Goal: Task Accomplishment & Management: Complete application form

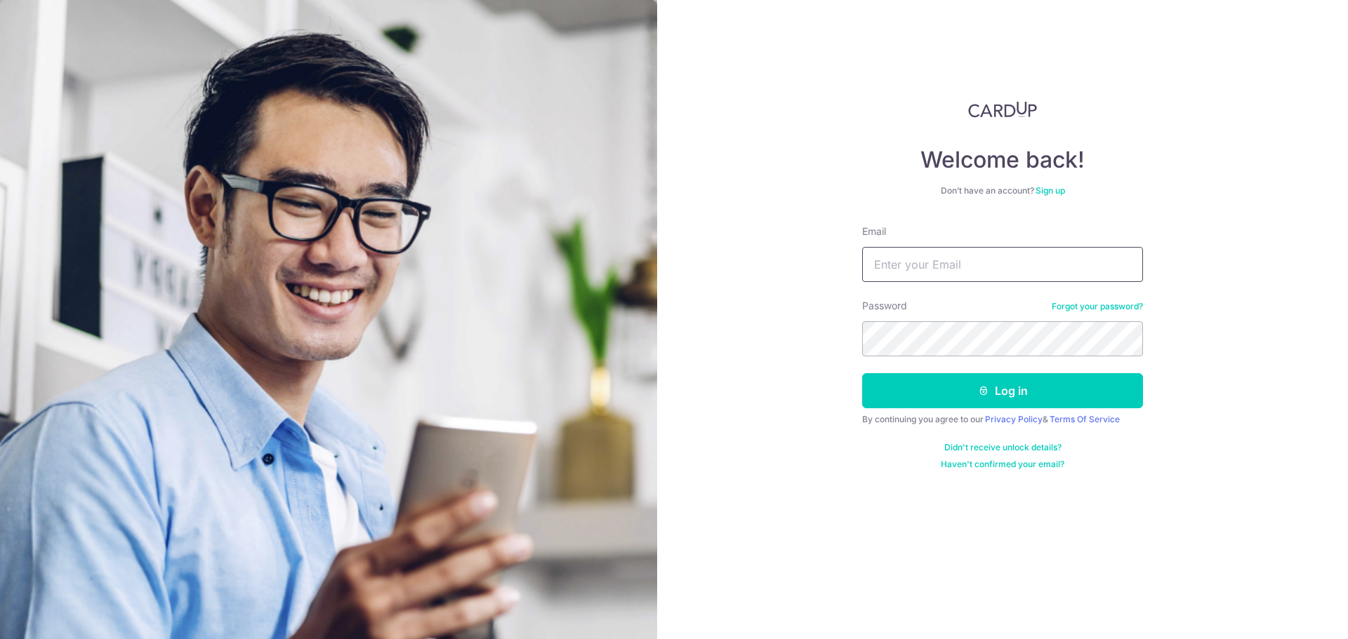
type input "tancc@gastromed.com.sg"
click at [1264, 368] on div "Welcome back! Don’t have an account? Sign up Email tancc@gastromed.com.sg Passw…" at bounding box center [1002, 319] width 691 height 639
click at [1005, 386] on button "Log in" at bounding box center [1002, 390] width 281 height 35
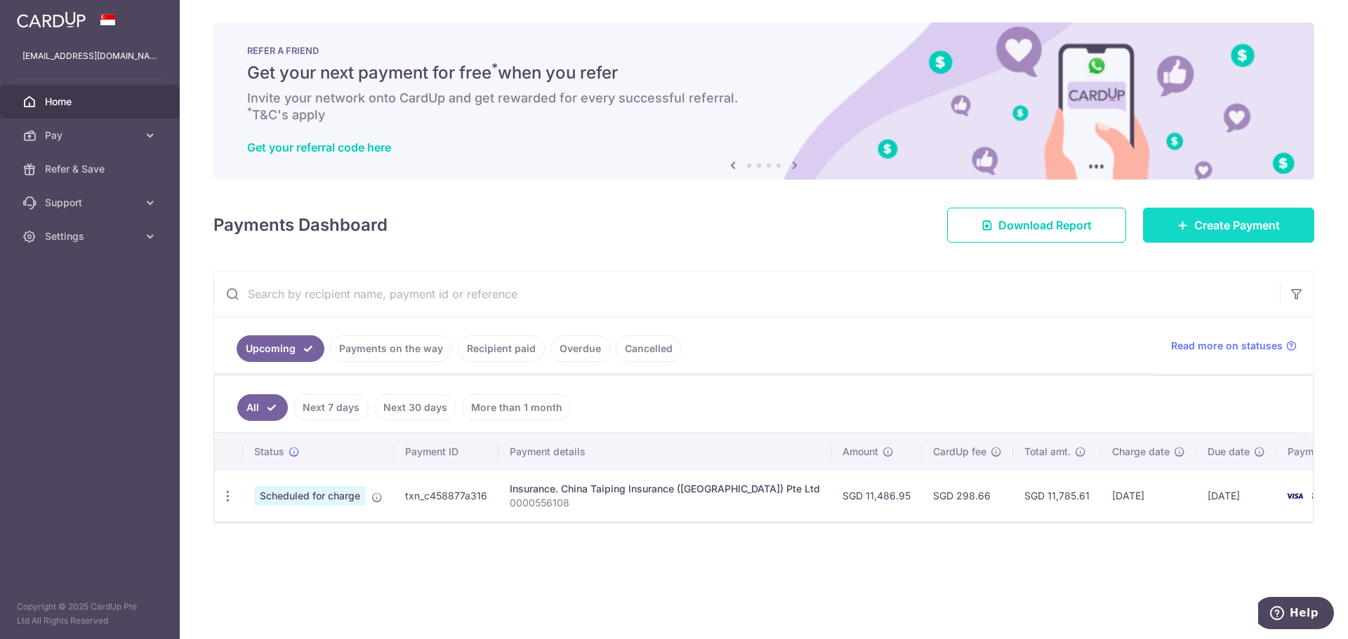
click at [1250, 227] on span "Create Payment" at bounding box center [1237, 225] width 86 height 17
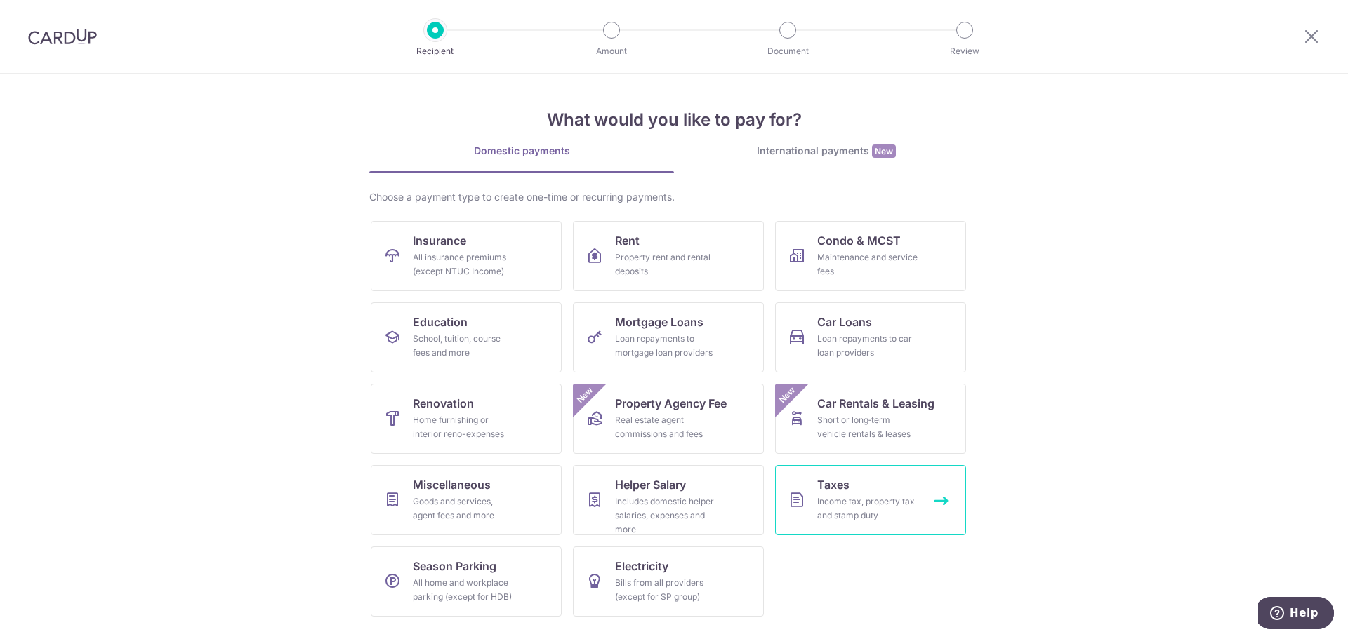
click at [863, 501] on div "Income tax, property tax and stamp duty" at bounding box center [867, 509] width 101 height 28
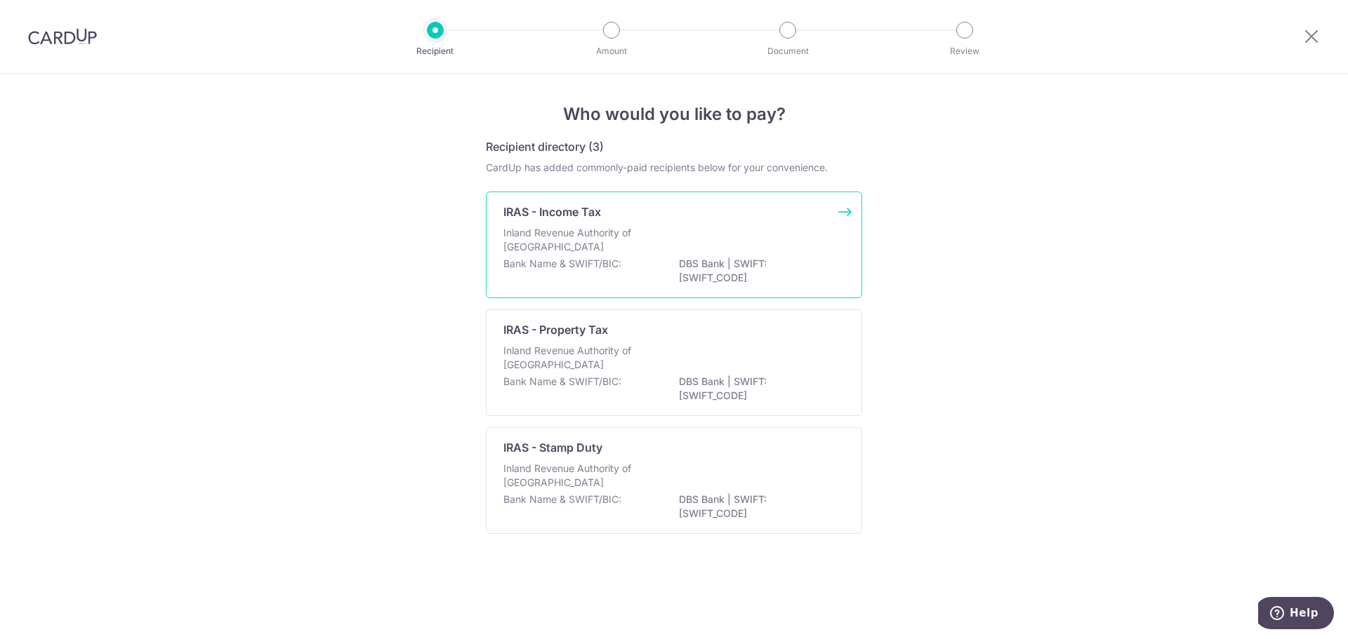
click at [570, 234] on p "Inland Revenue Authority of Singapore" at bounding box center [577, 240] width 149 height 28
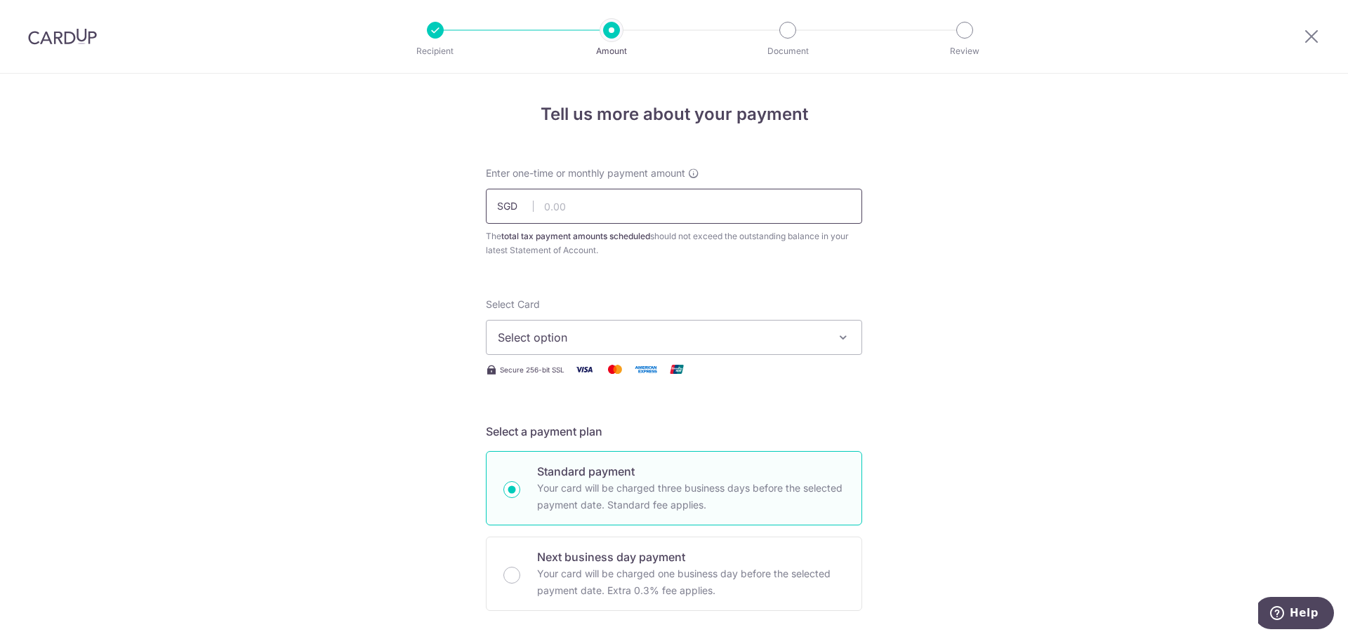
click at [582, 202] on input "text" at bounding box center [674, 206] width 376 height 35
click at [537, 340] on span "Select option" at bounding box center [661, 337] width 327 height 17
type input "72,230.36"
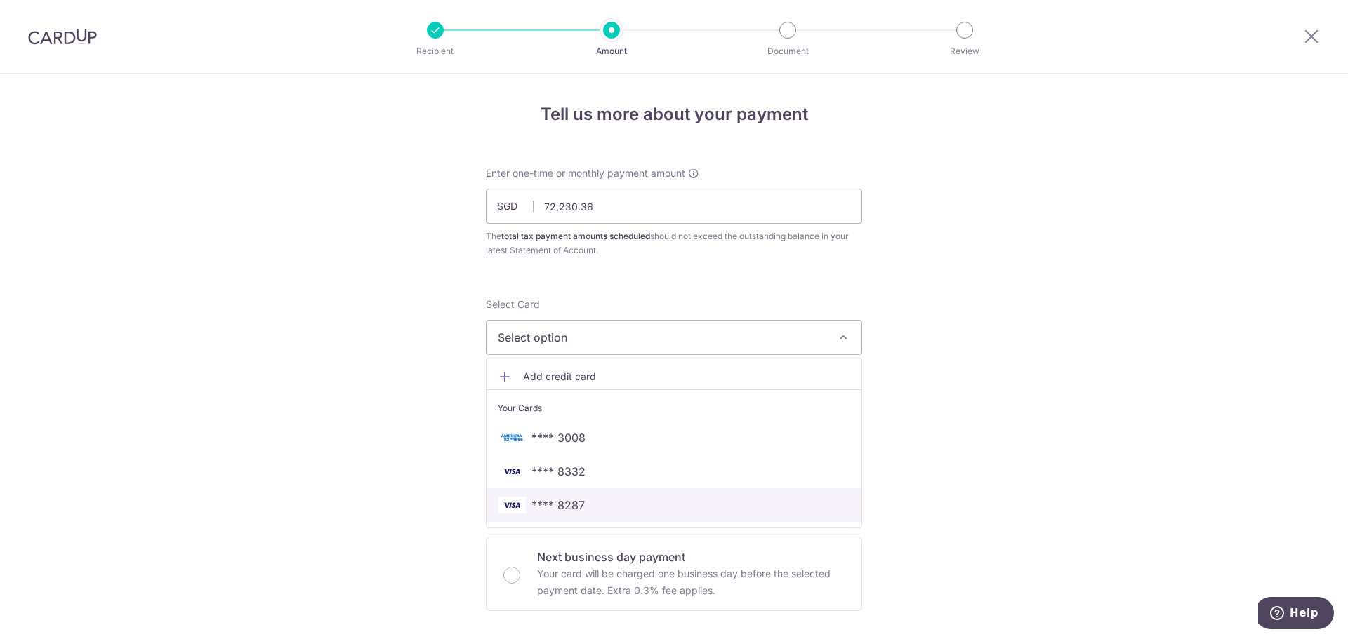
click at [573, 508] on span "**** 8287" at bounding box center [557, 505] width 53 height 17
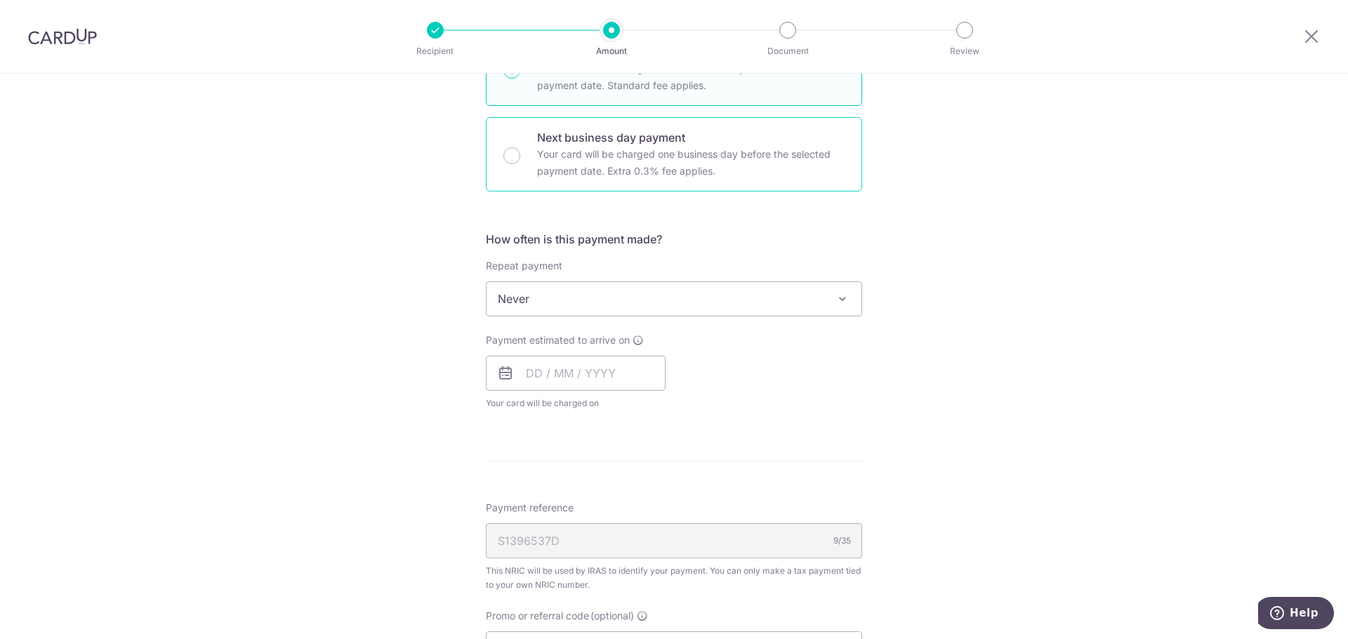
scroll to position [421, 0]
click at [840, 300] on span at bounding box center [842, 297] width 17 height 17
click at [961, 301] on div "Tell us more about your payment Enter one-time or monthly payment amount SGD 72…" at bounding box center [674, 305] width 1348 height 1304
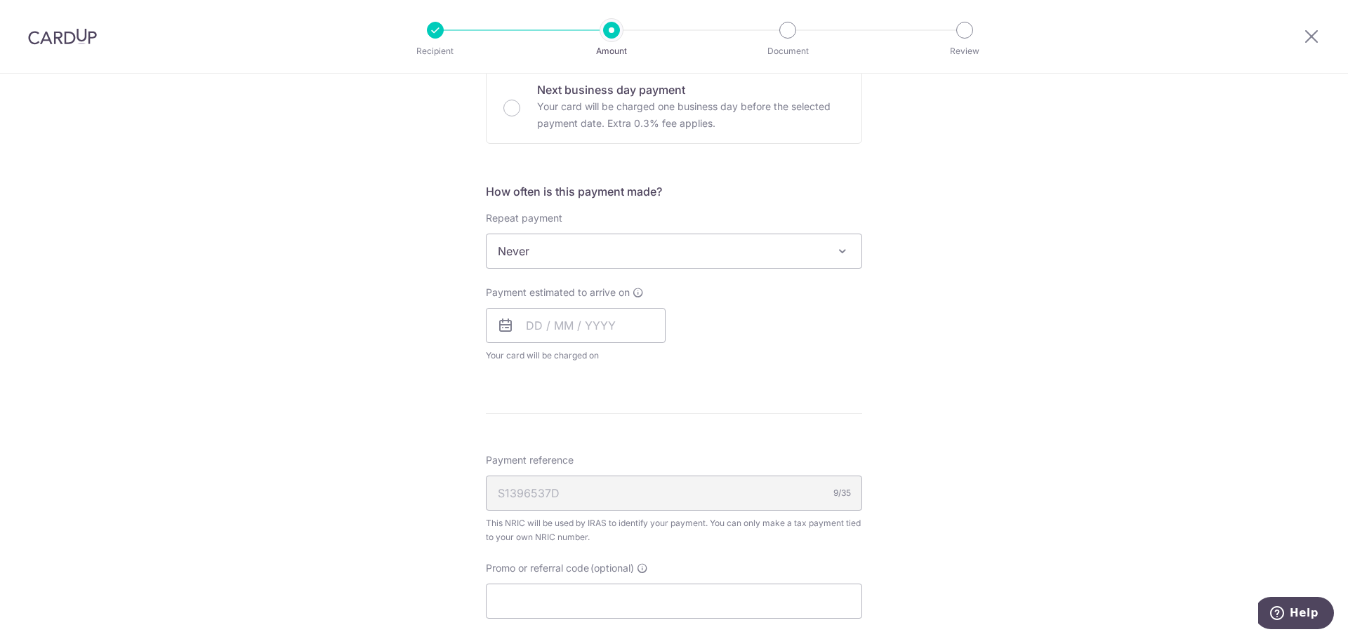
scroll to position [491, 0]
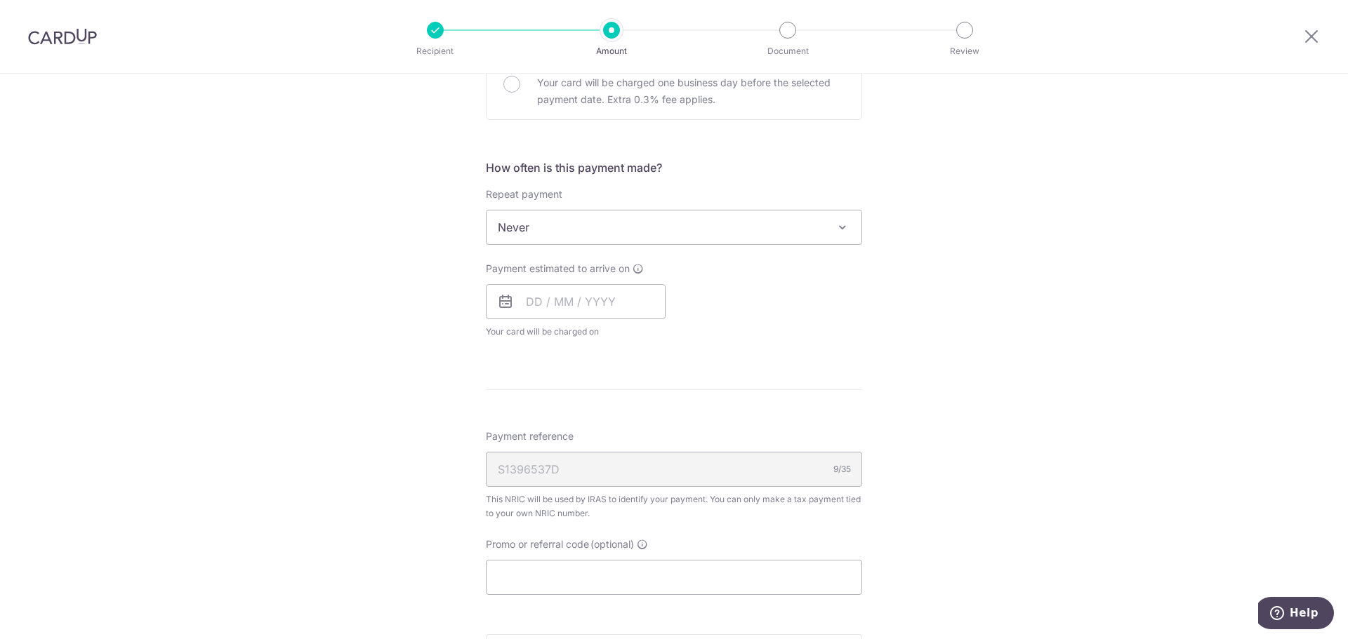
click at [672, 227] on span "Never" at bounding box center [673, 228] width 375 height 34
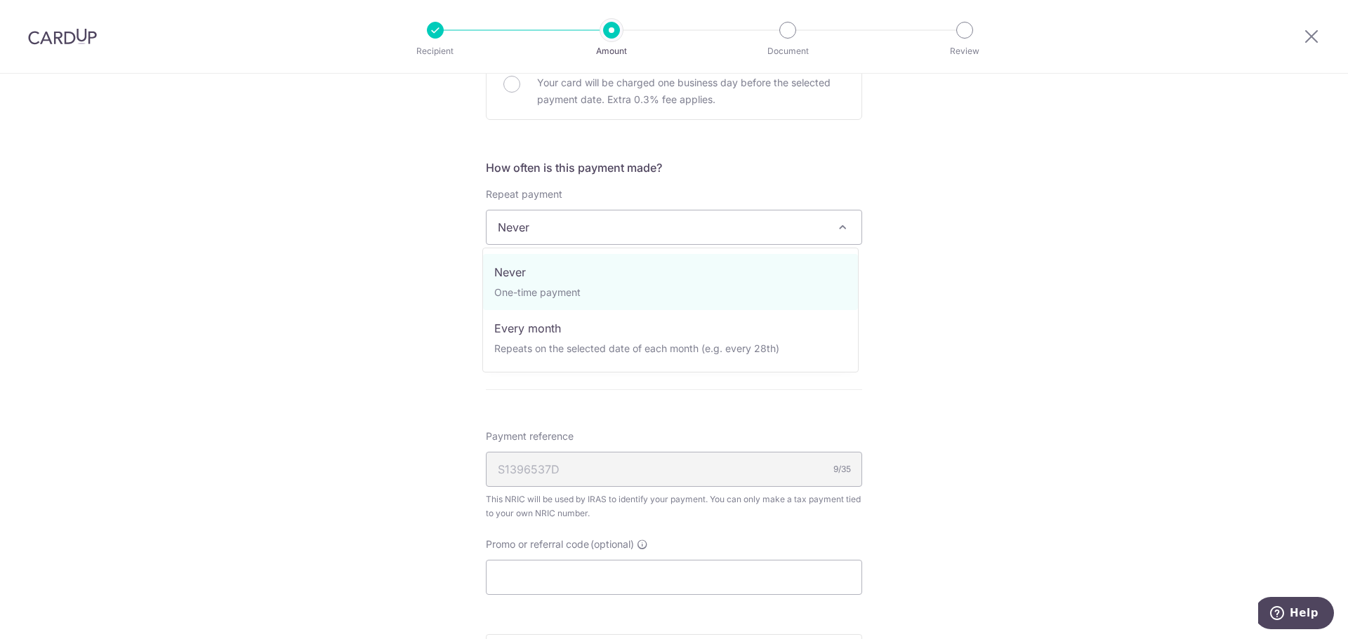
click at [954, 232] on div "Tell us more about your payment Enter one-time or monthly payment amount SGD 72…" at bounding box center [674, 234] width 1348 height 1304
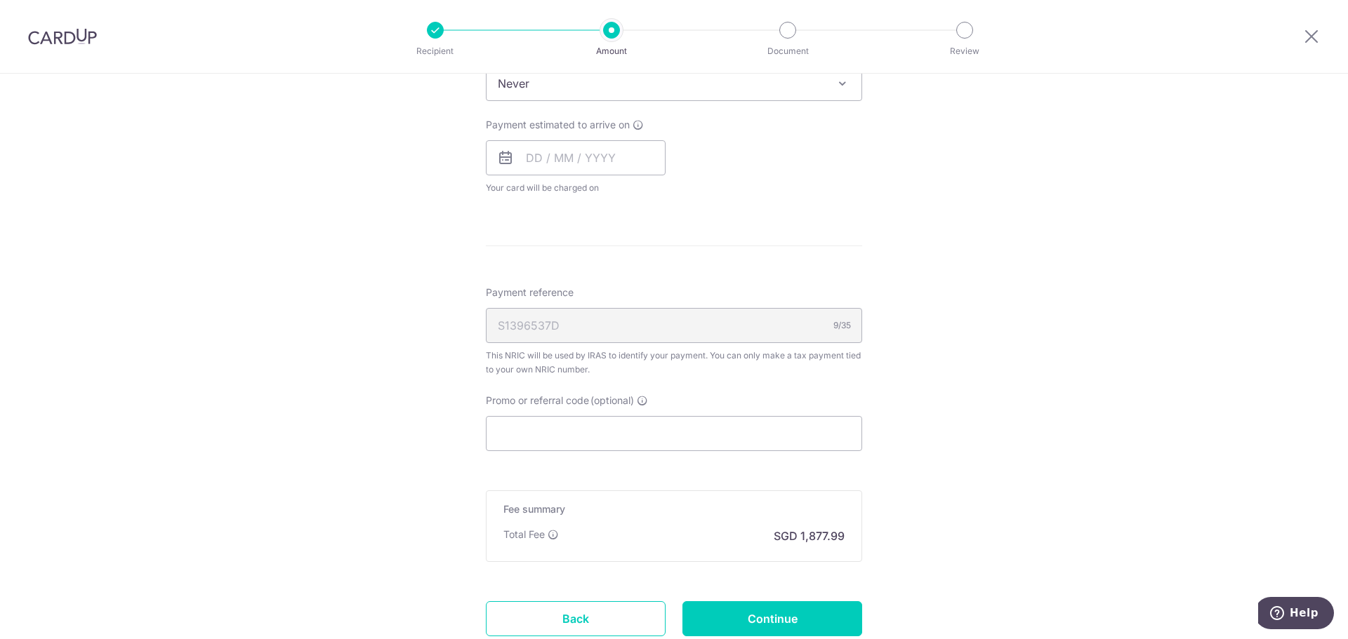
scroll to position [597, 0]
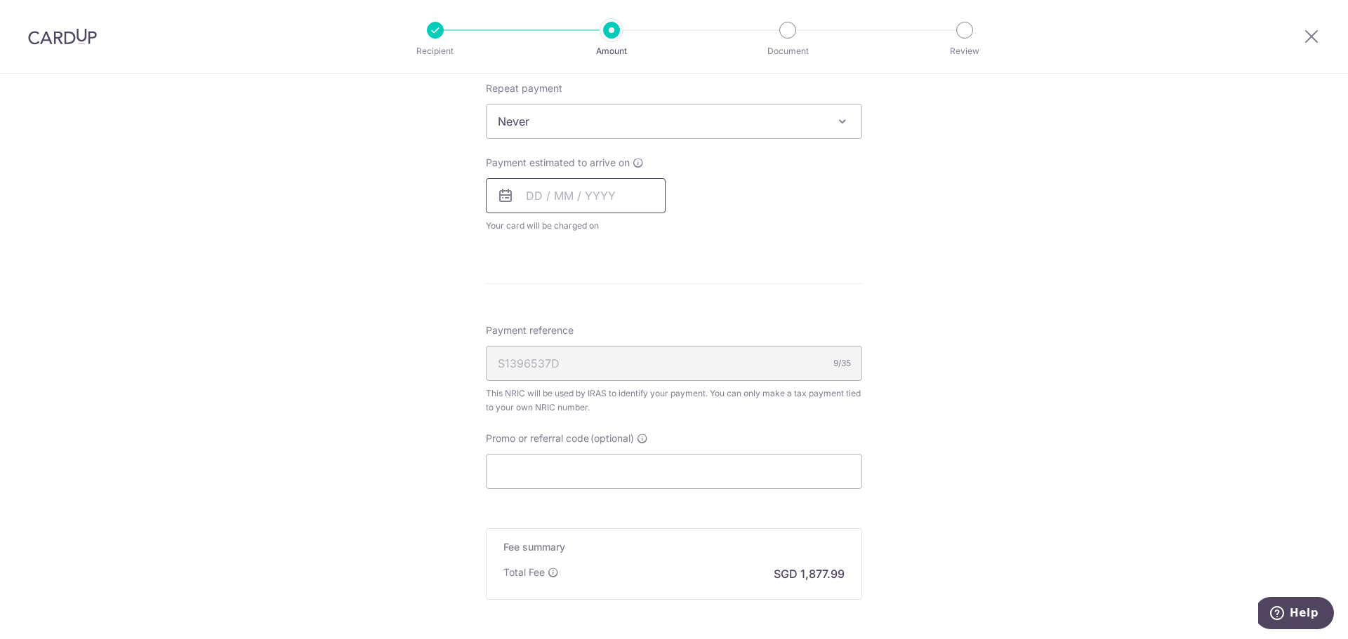
click at [621, 201] on input "text" at bounding box center [576, 195] width 180 height 35
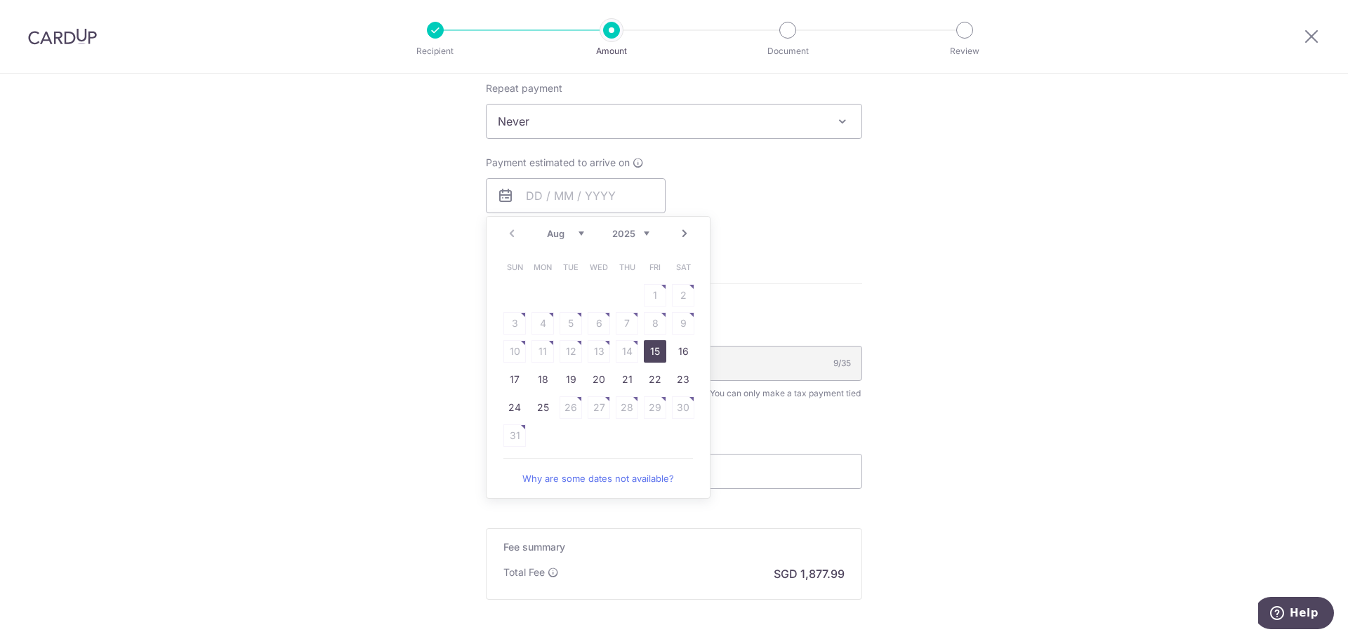
click at [655, 351] on link "15" at bounding box center [655, 351] width 22 height 22
type input "15/08/2025"
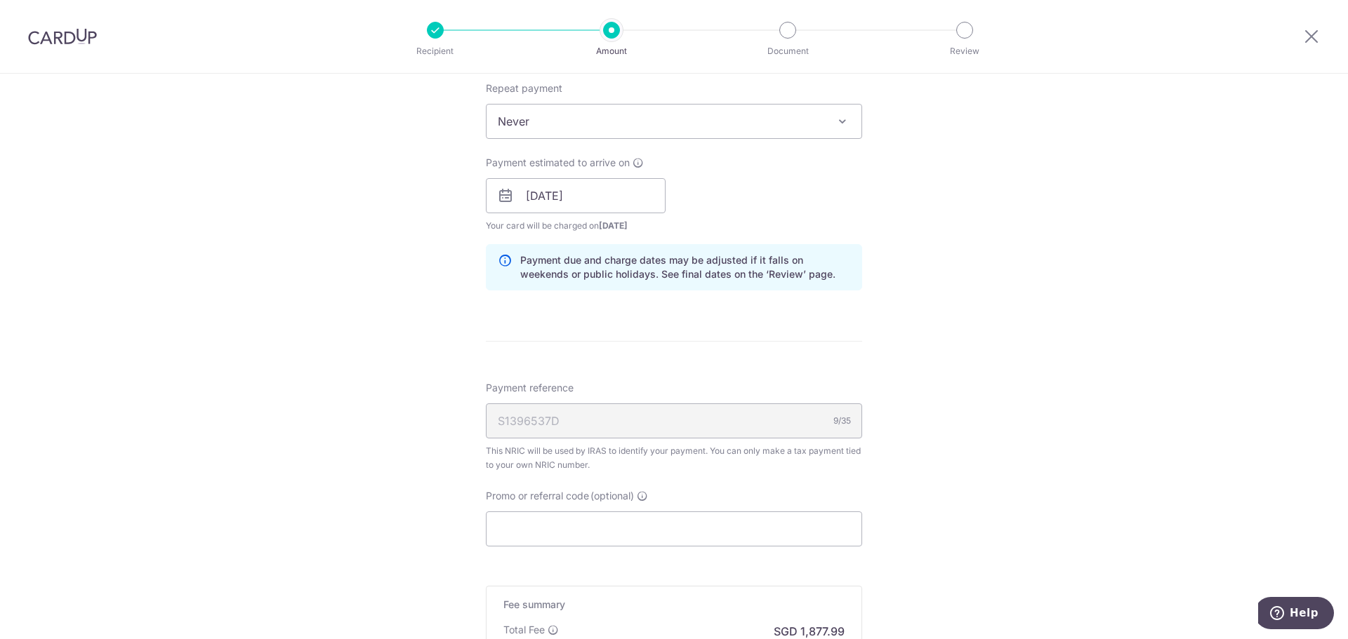
click at [743, 416] on div "S1396537D 9/35" at bounding box center [674, 421] width 376 height 35
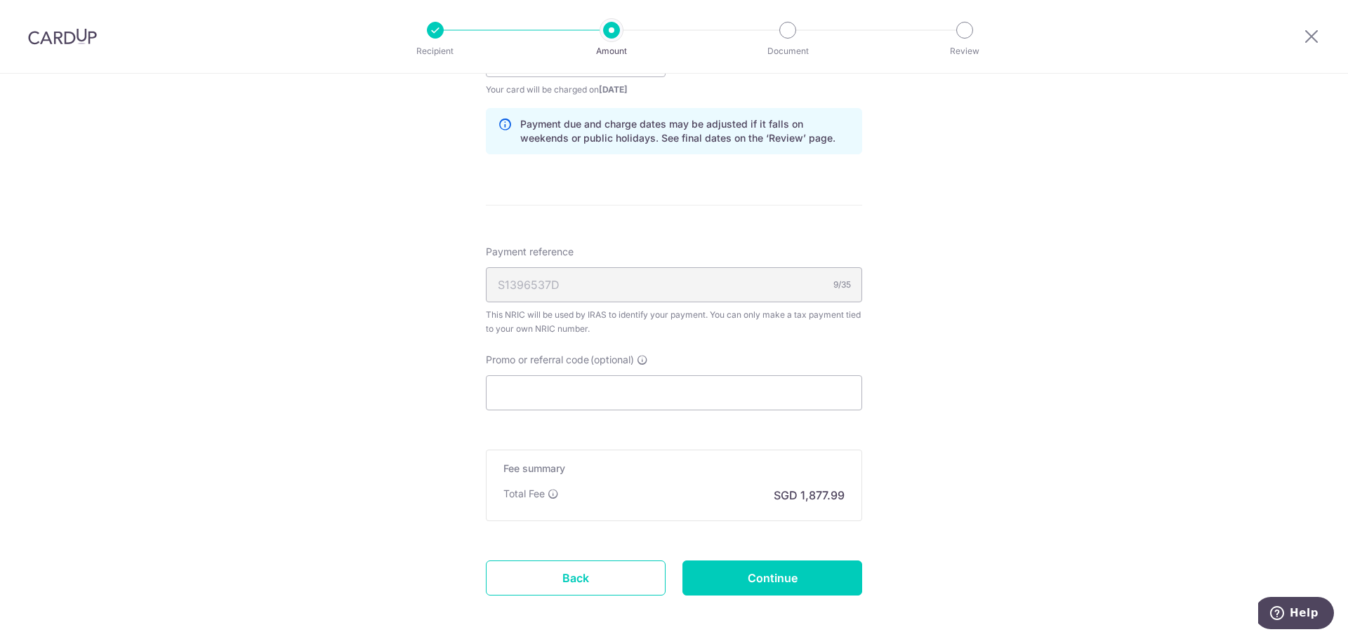
scroll to position [738, 0]
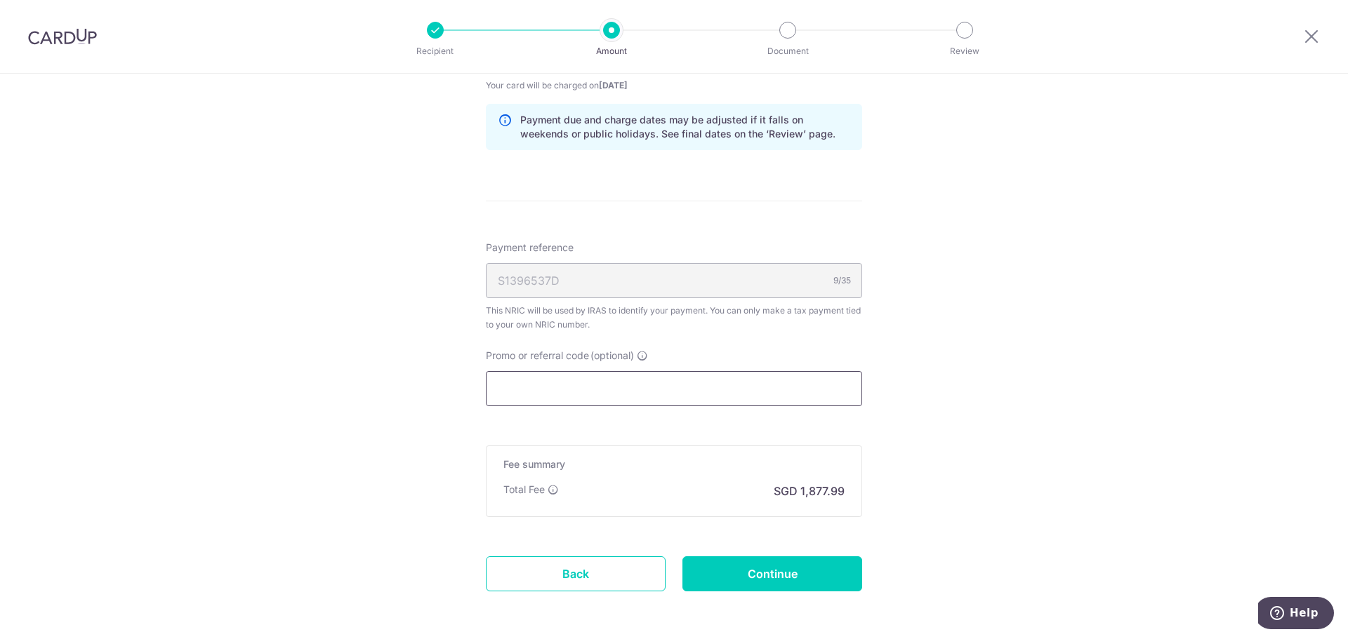
click at [645, 384] on input "Promo or referral code (optional)" at bounding box center [674, 388] width 376 height 35
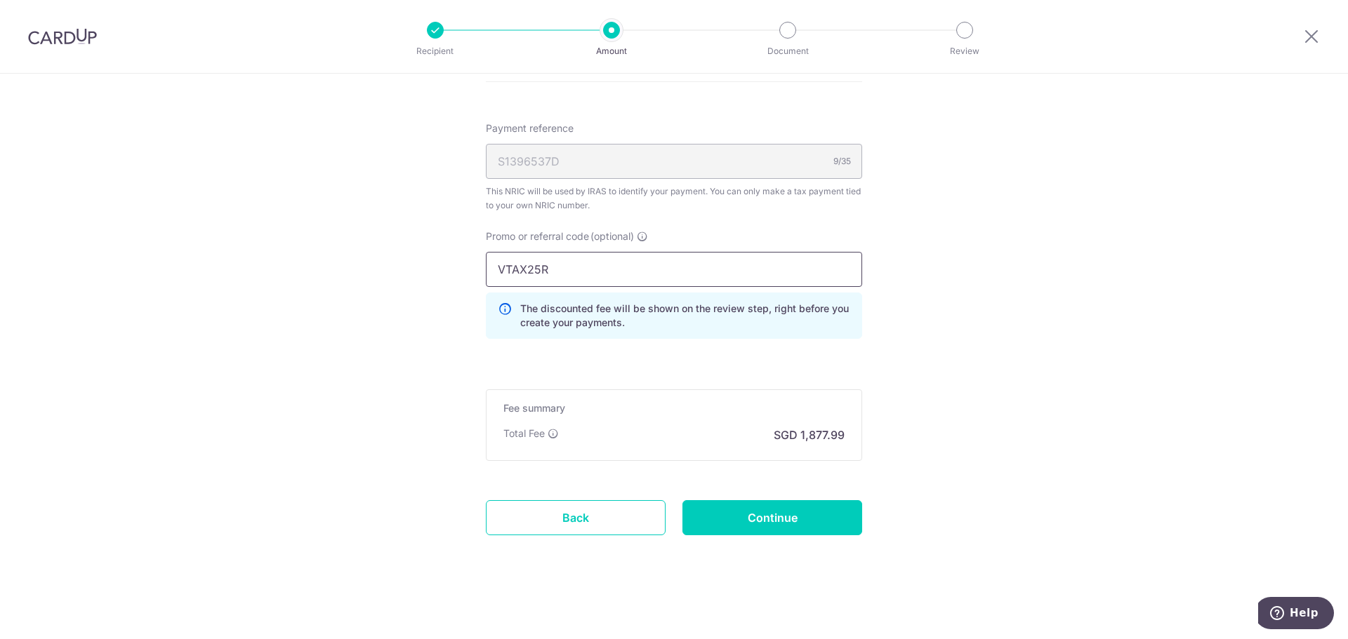
scroll to position [859, 0]
type input "VTAX25R"
click at [797, 517] on input "Continue" at bounding box center [772, 516] width 180 height 35
type input "Create Schedule"
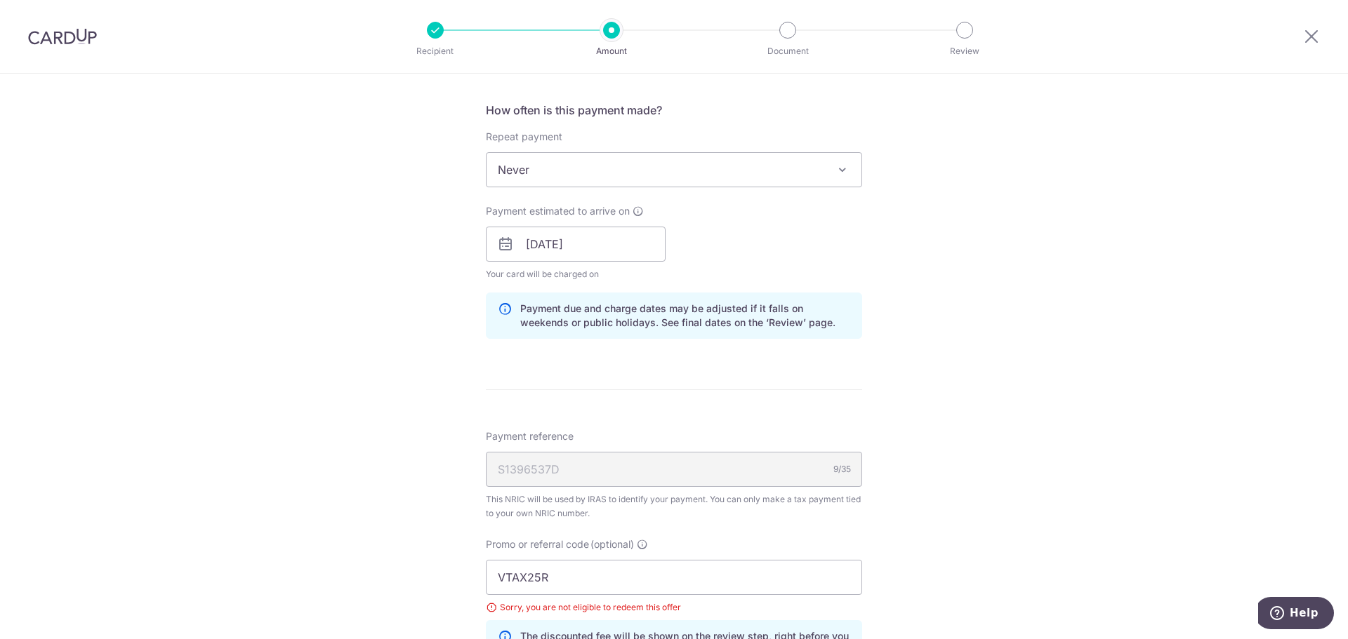
scroll to position [562, 0]
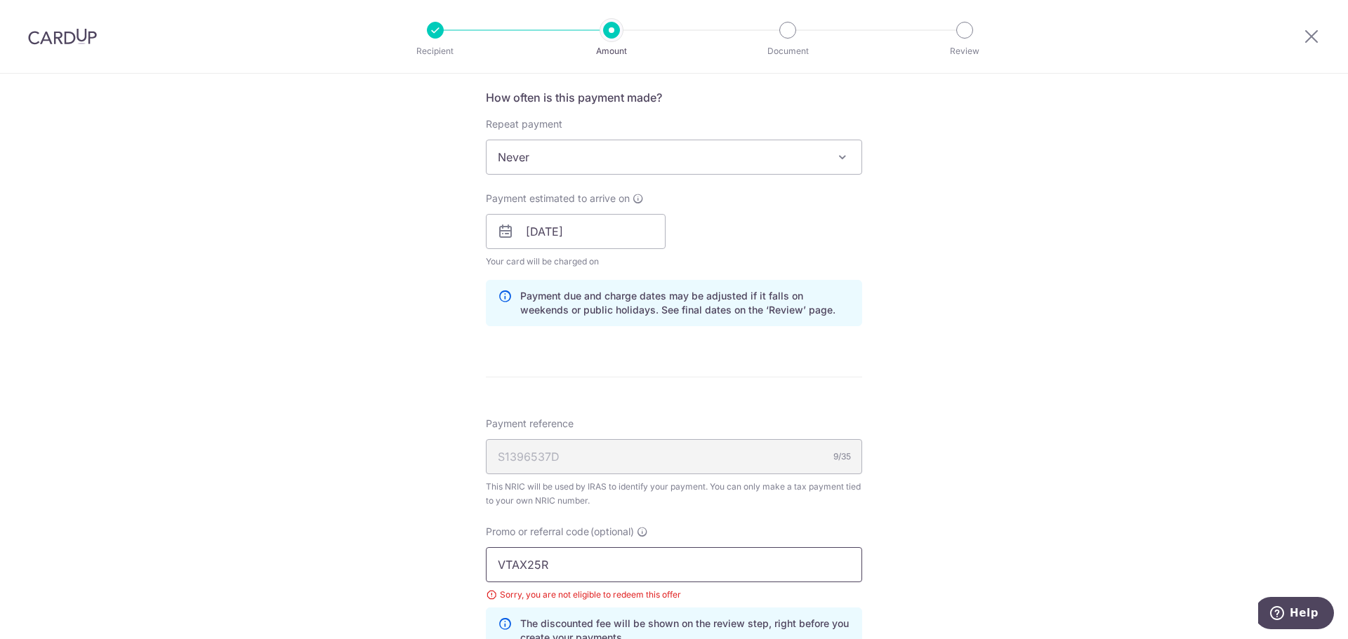
click at [552, 565] on input "VTAX25R" at bounding box center [674, 565] width 376 height 35
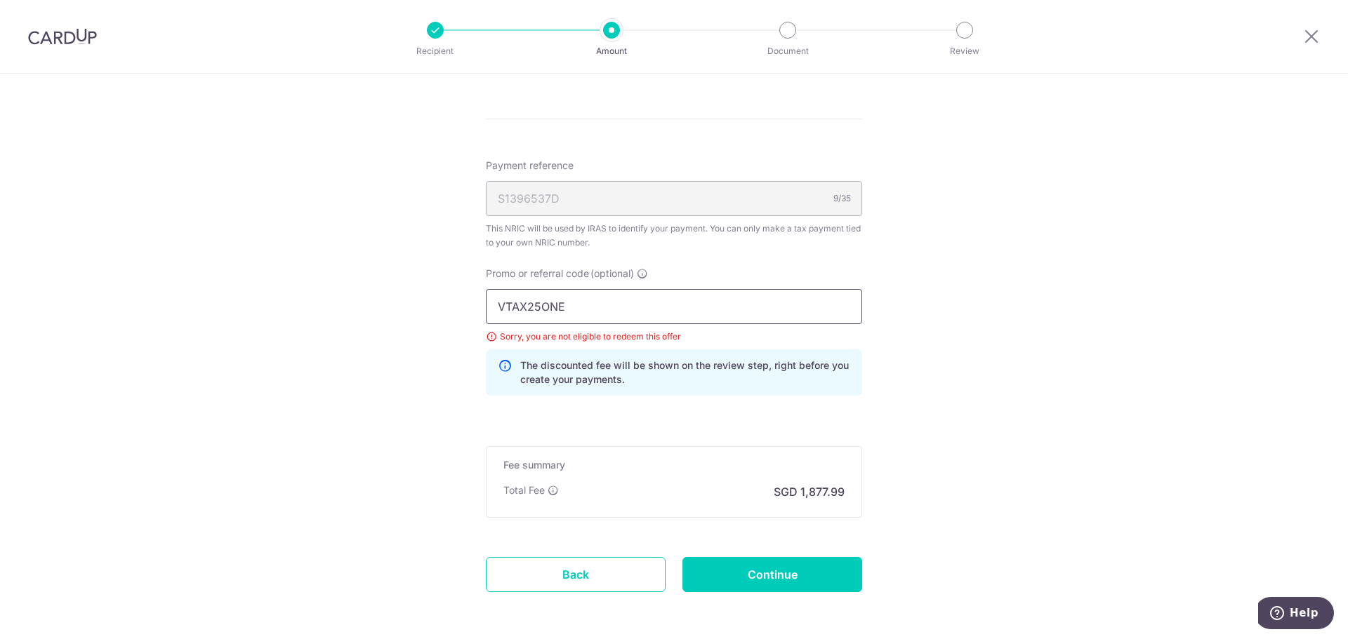
scroll to position [878, 0]
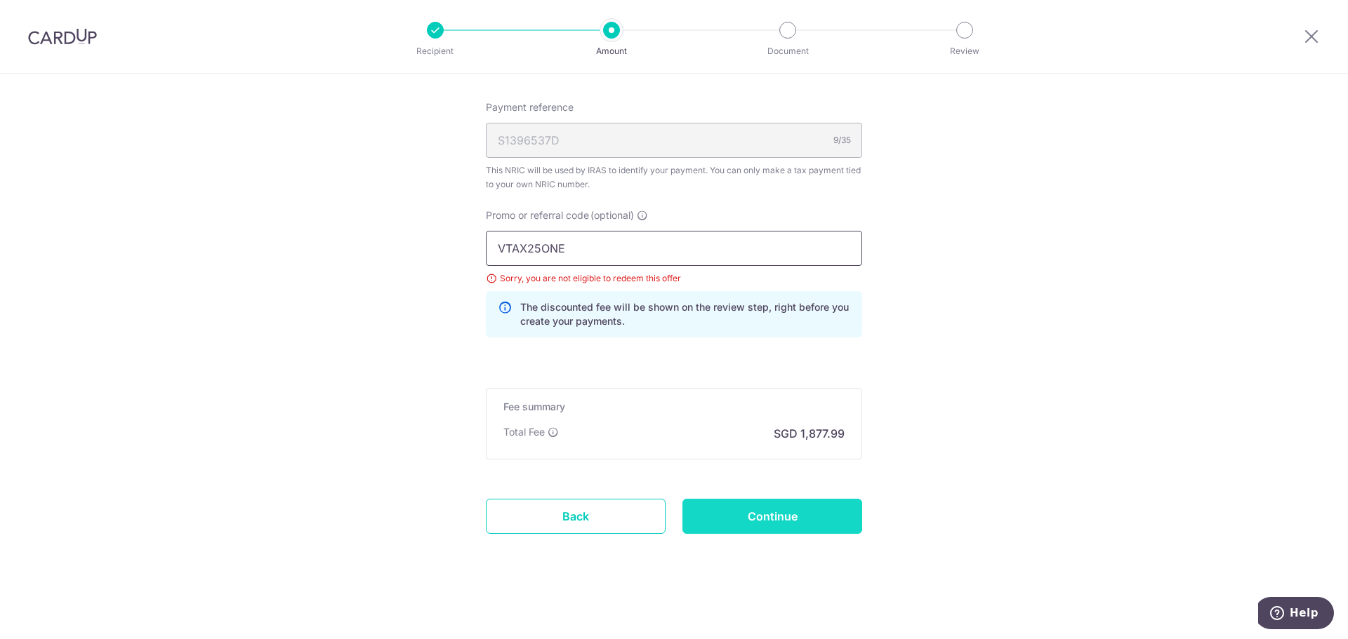
type input "VTAX25ONE"
click at [761, 522] on input "Continue" at bounding box center [772, 516] width 180 height 35
type input "Update Schedule"
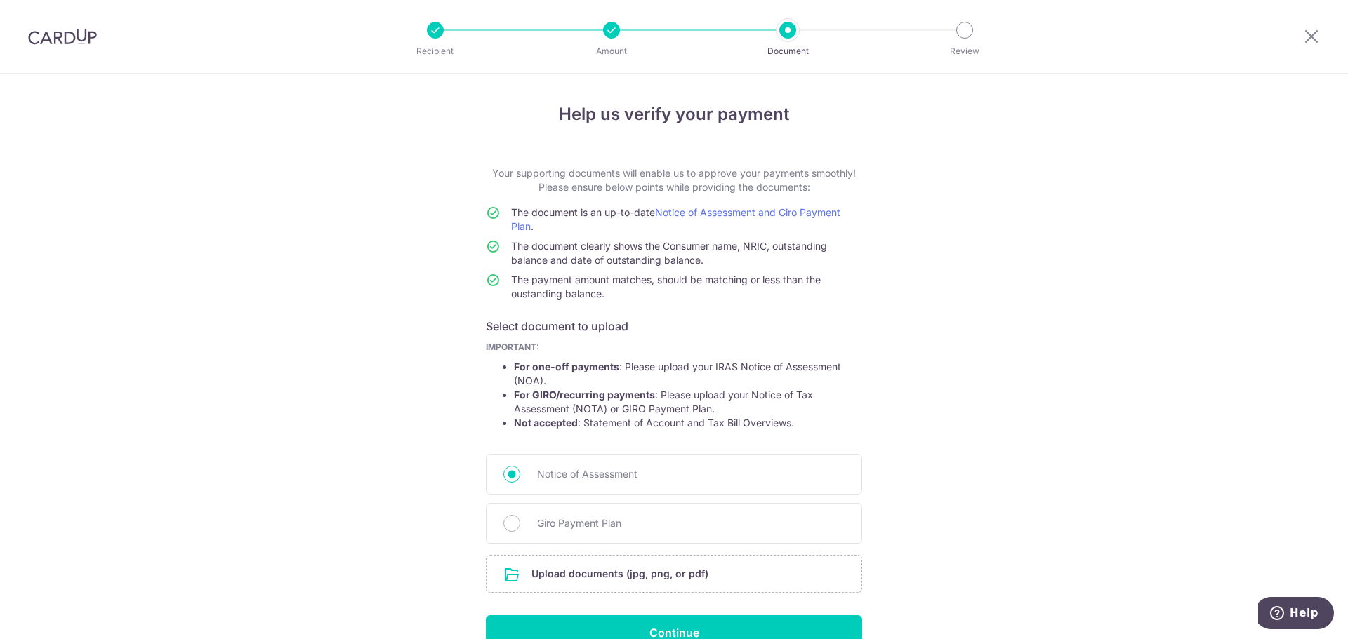
scroll to position [77, 0]
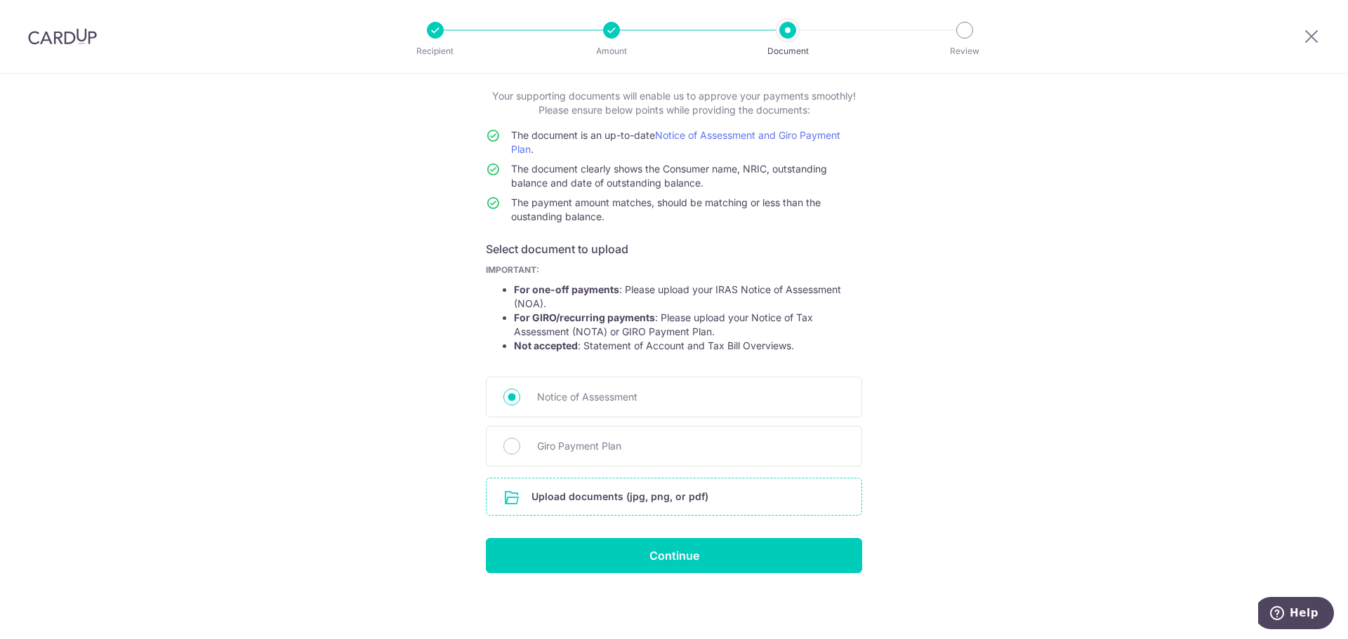
click at [582, 493] on input "file" at bounding box center [673, 497] width 375 height 37
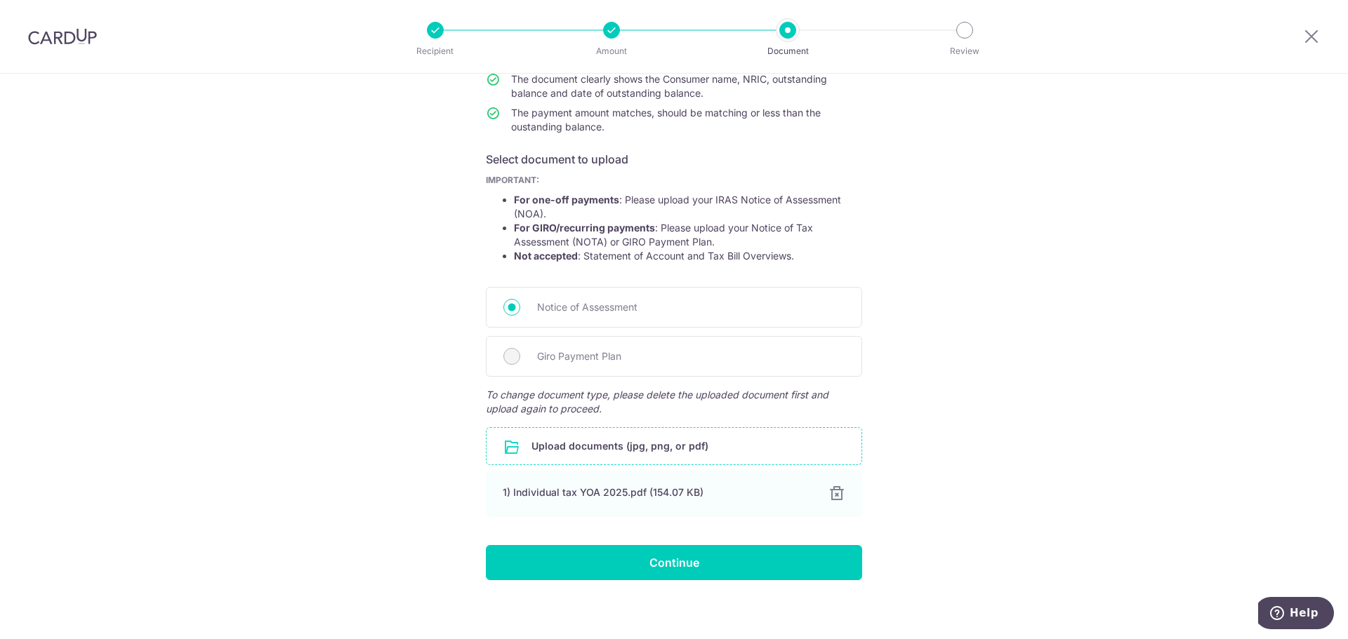
scroll to position [174, 0]
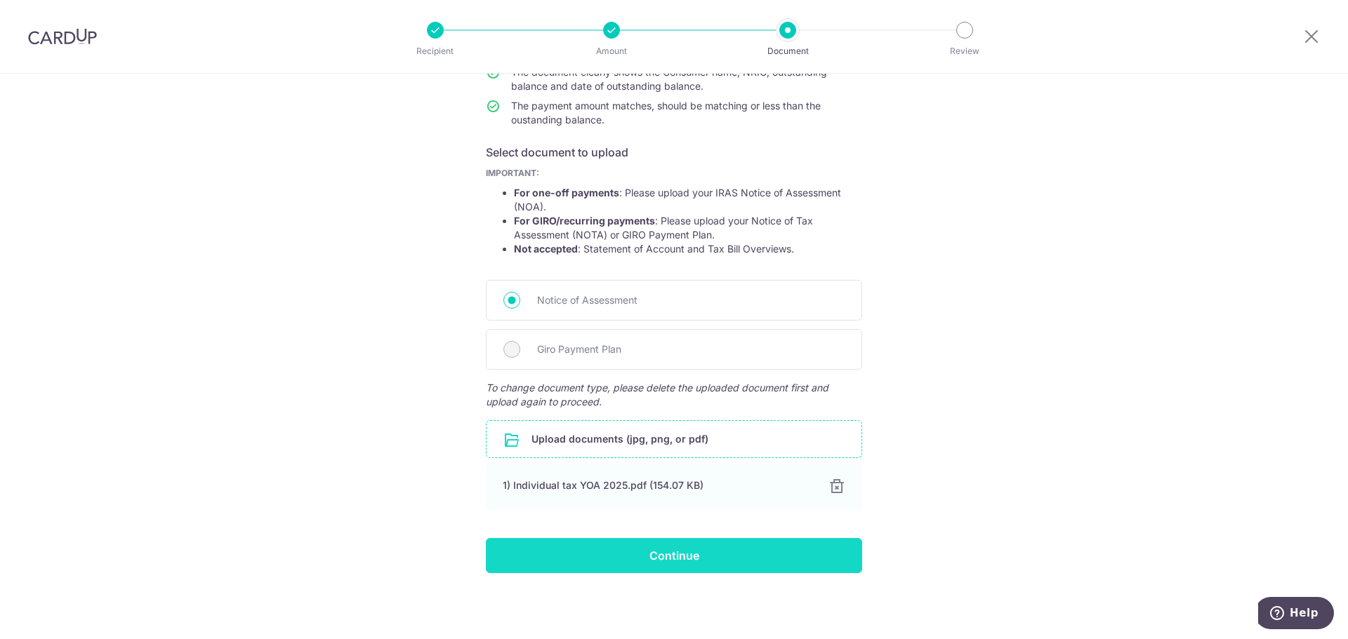
click at [710, 559] on input "Continue" at bounding box center [674, 555] width 376 height 35
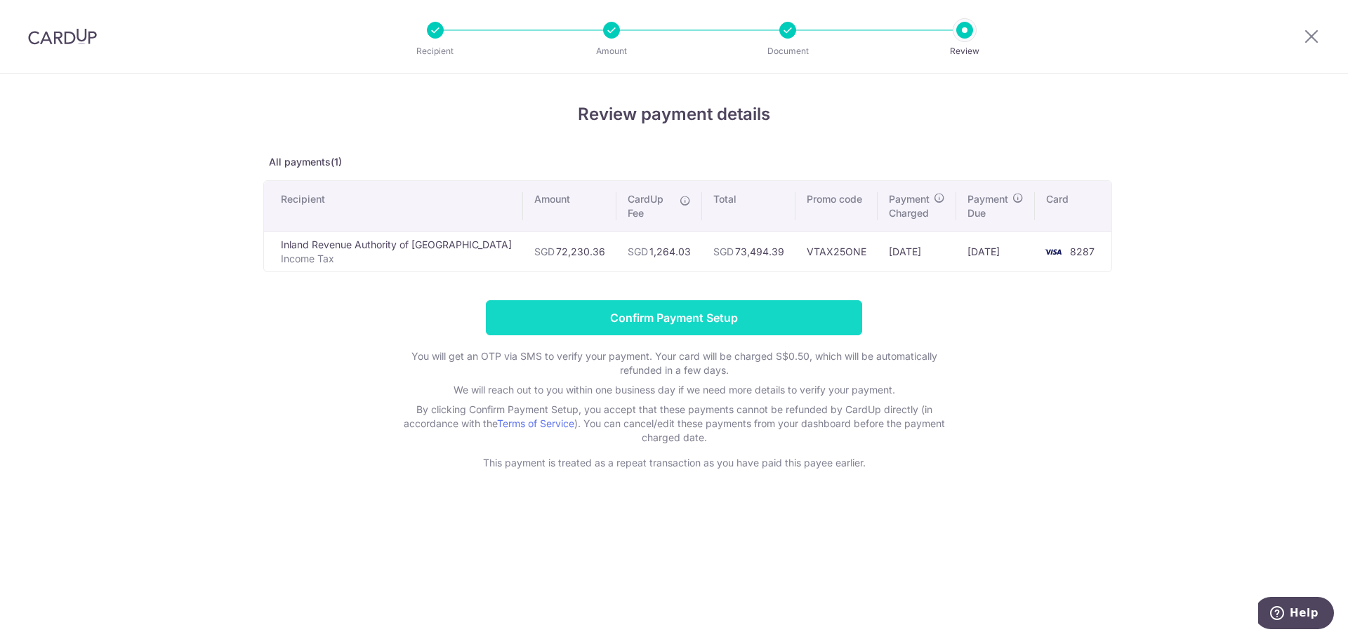
click at [705, 320] on input "Confirm Payment Setup" at bounding box center [674, 317] width 376 height 35
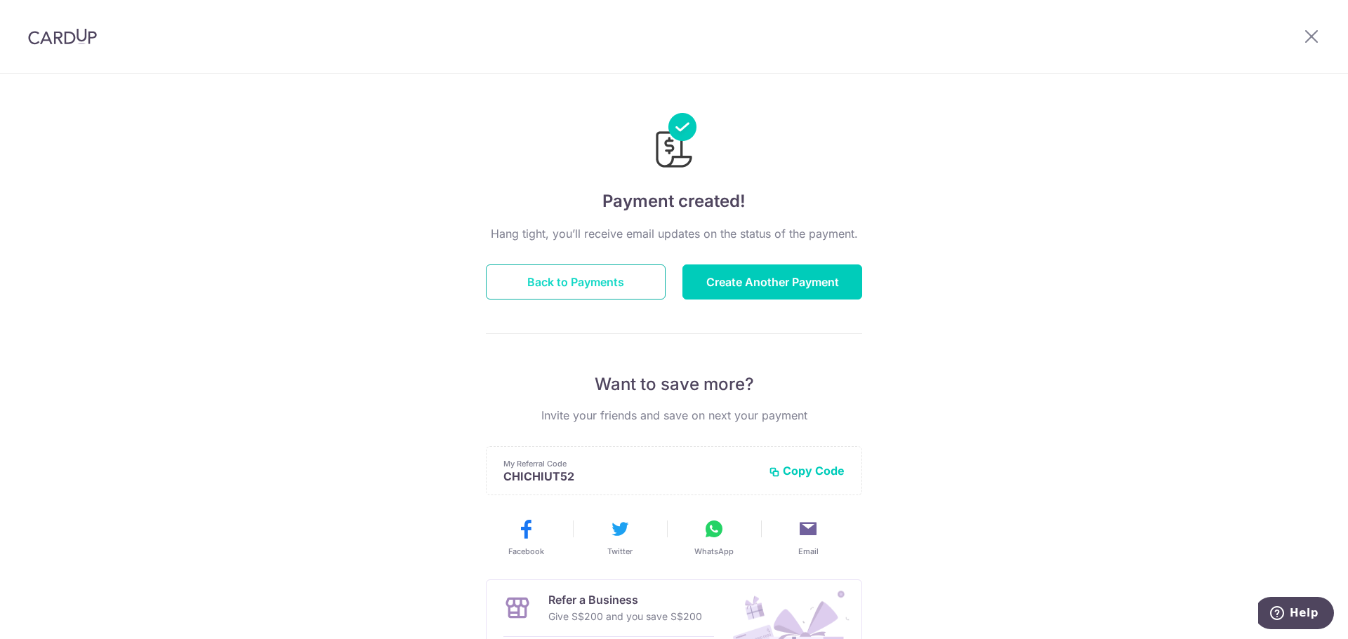
click at [575, 283] on button "Back to Payments" at bounding box center [576, 282] width 180 height 35
